Goal: Information Seeking & Learning: Learn about a topic

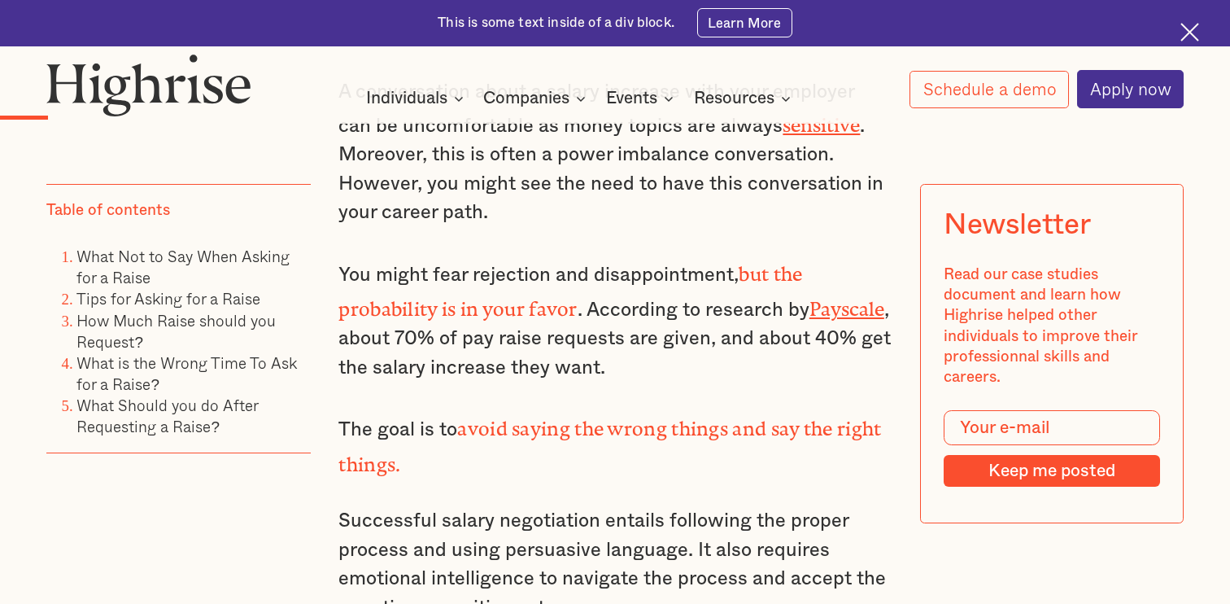
scroll to position [1233, 0]
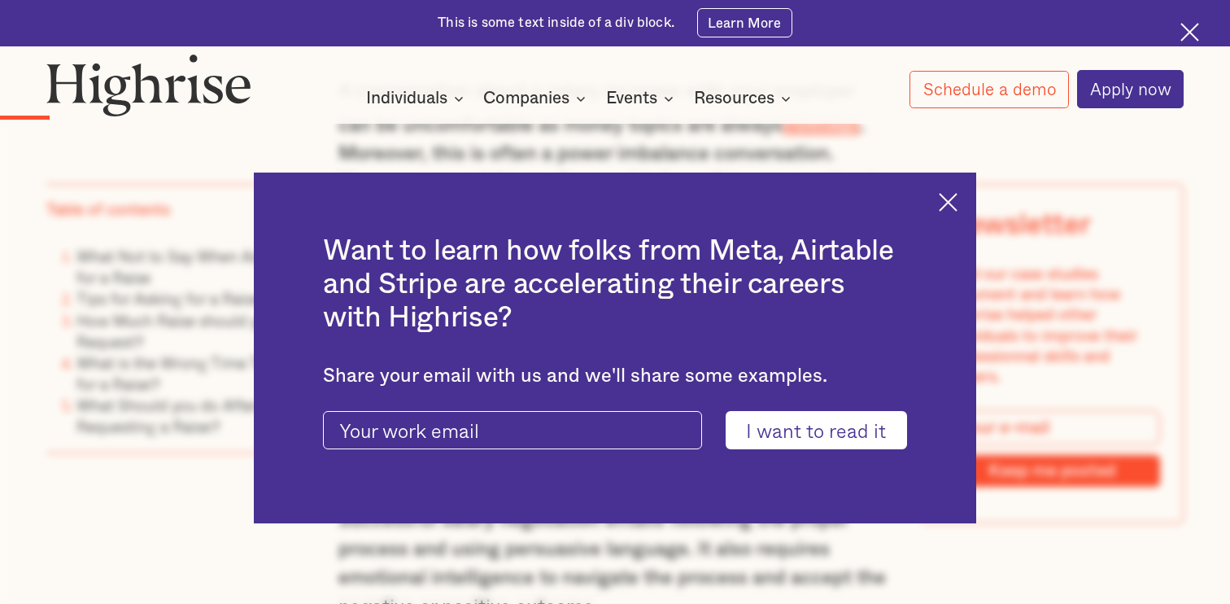
drag, startPoint x: 946, startPoint y: 207, endPoint x: 928, endPoint y: 220, distance: 22.1
click at [946, 207] on img at bounding box center [948, 202] width 19 height 19
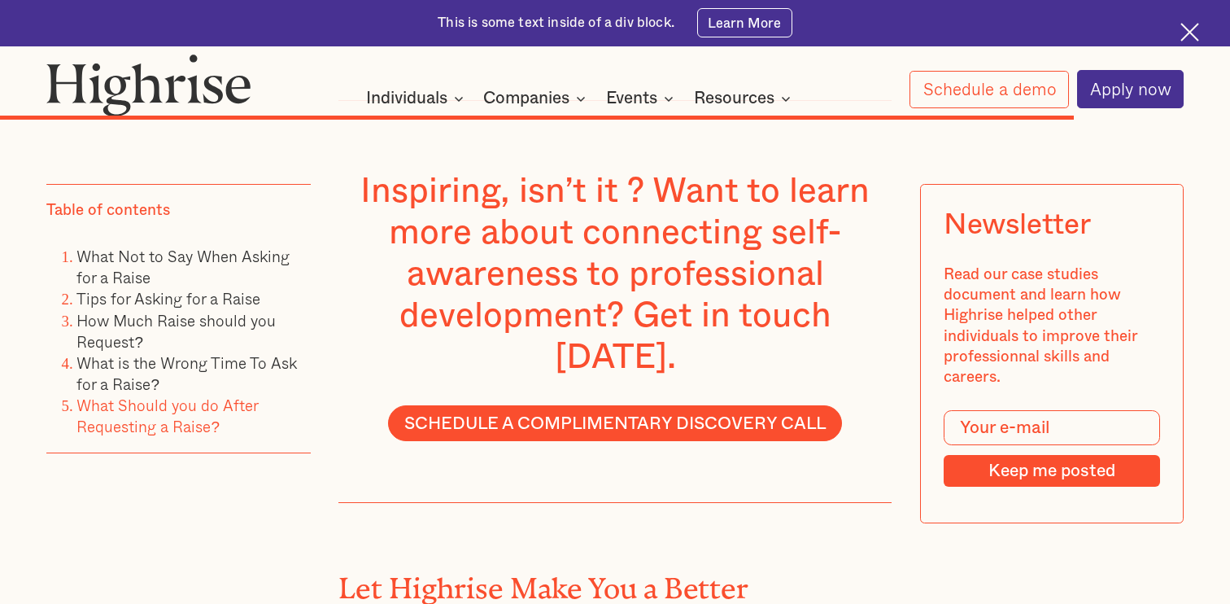
scroll to position [10287, 0]
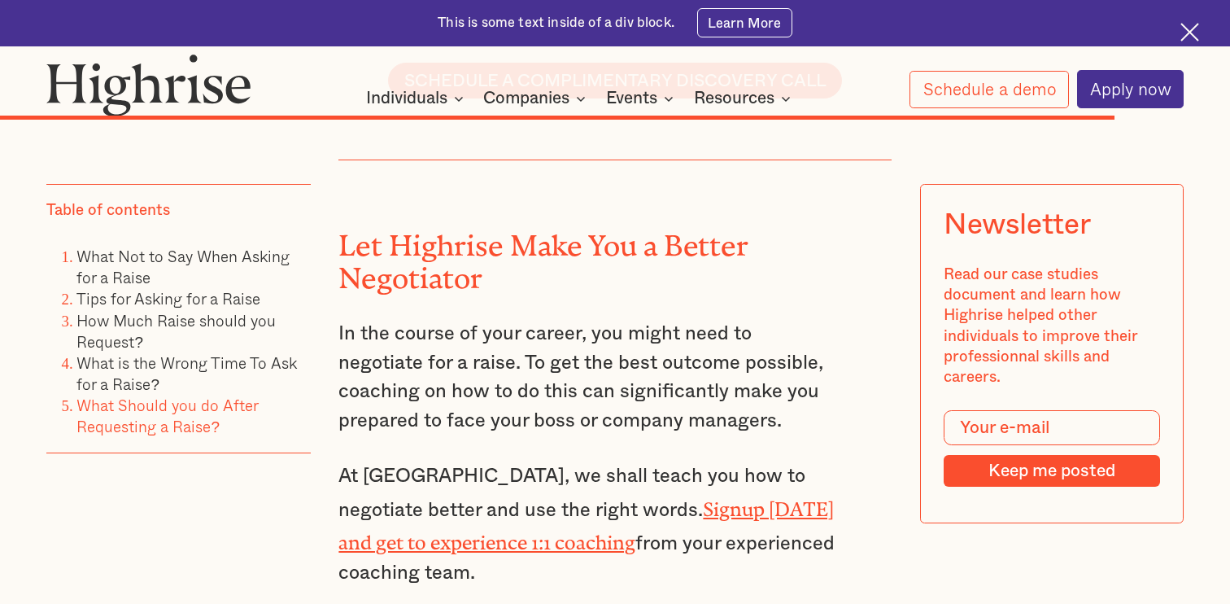
click at [133, 86] on img at bounding box center [149, 85] width 206 height 62
click at [157, 79] on img at bounding box center [149, 85] width 206 height 62
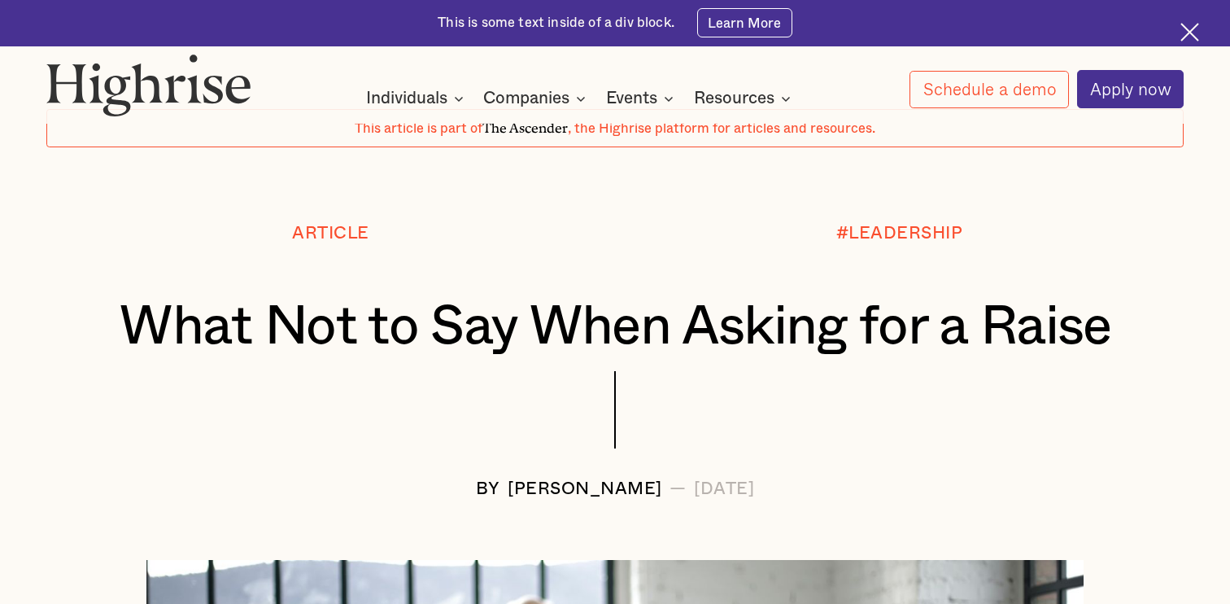
scroll to position [0, 0]
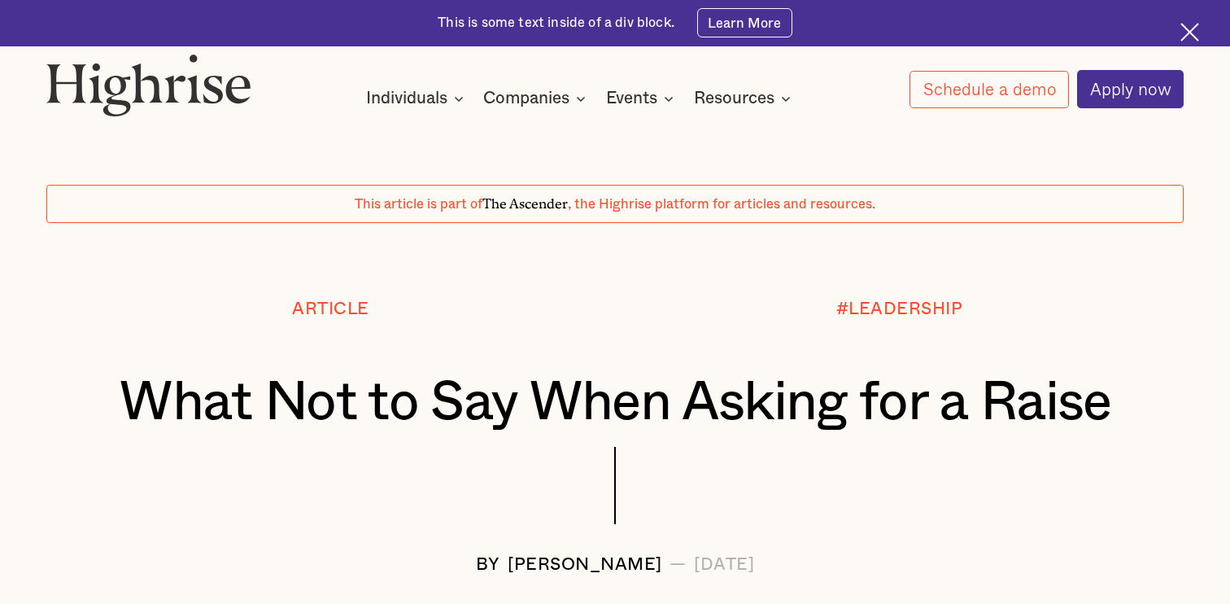
click at [1192, 33] on img at bounding box center [1190, 32] width 19 height 19
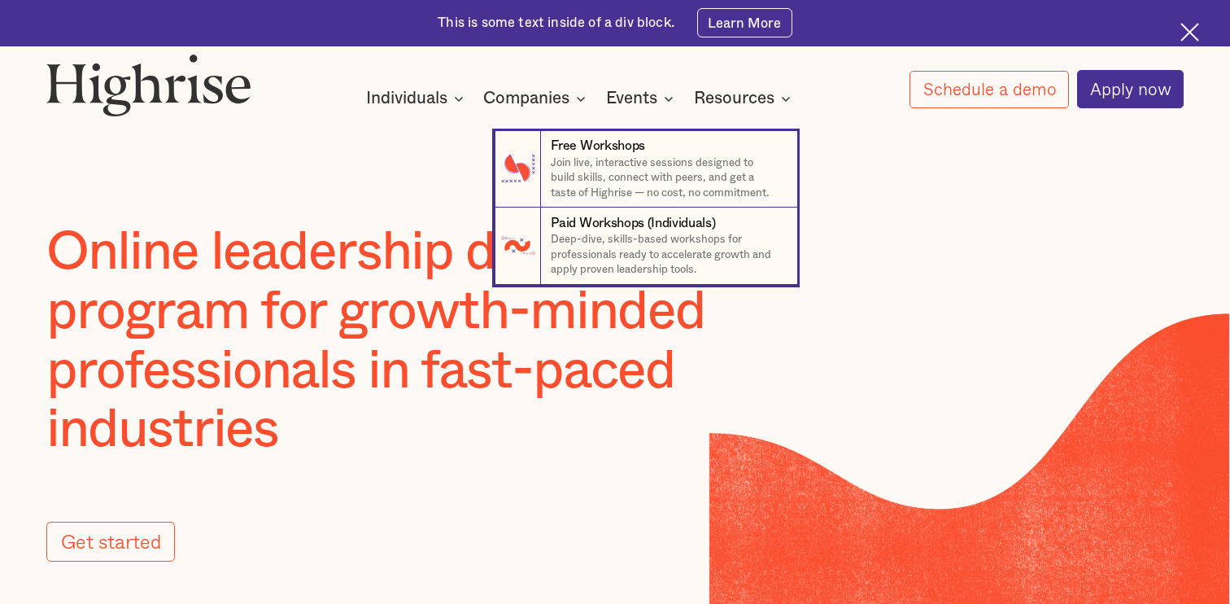
click at [316, 164] on nav "7 Free Workshops Join live, interactive sessions designed to build skills, conn…" at bounding box center [615, 192] width 976 height 185
